Goal: Go to known website: Access a specific website the user already knows

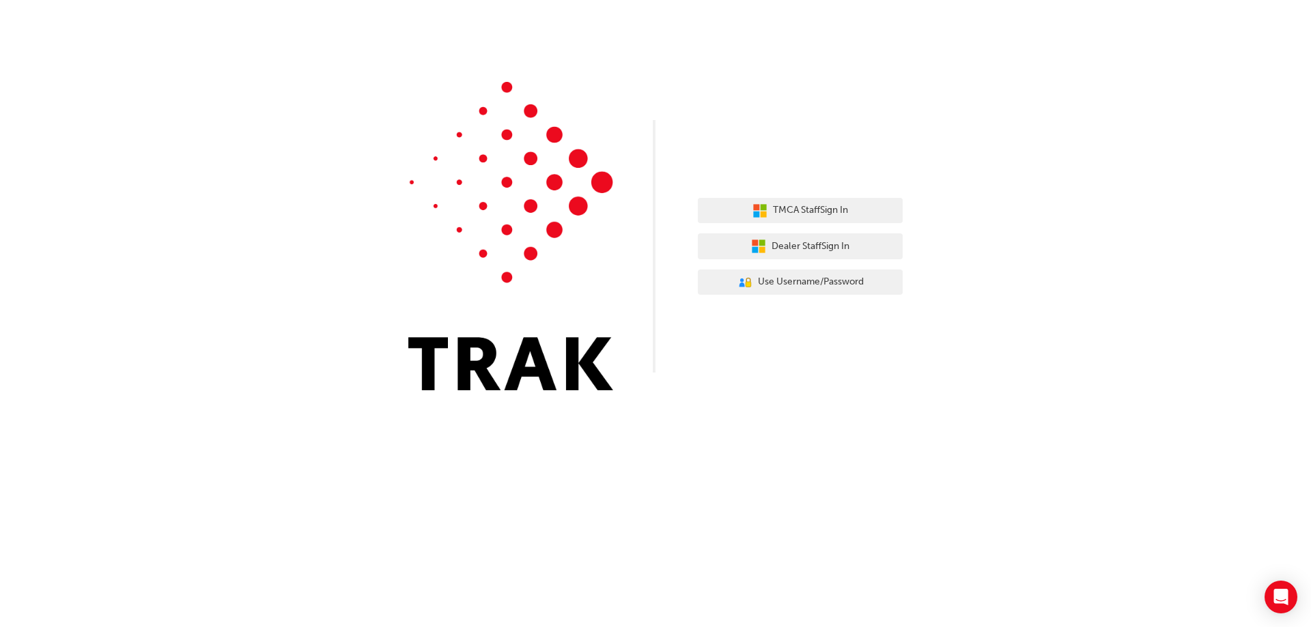
drag, startPoint x: 1271, startPoint y: 472, endPoint x: 979, endPoint y: 81, distance: 488.8
click at [979, 81] on div "TMCA Staff Sign In Dealer Staff Sign In User Authentication Icon - Blue Person,…" at bounding box center [655, 205] width 1311 height 411
click at [796, 246] on span "Dealer Staff Sign In" at bounding box center [810, 247] width 78 height 16
